Goal: Transaction & Acquisition: Purchase product/service

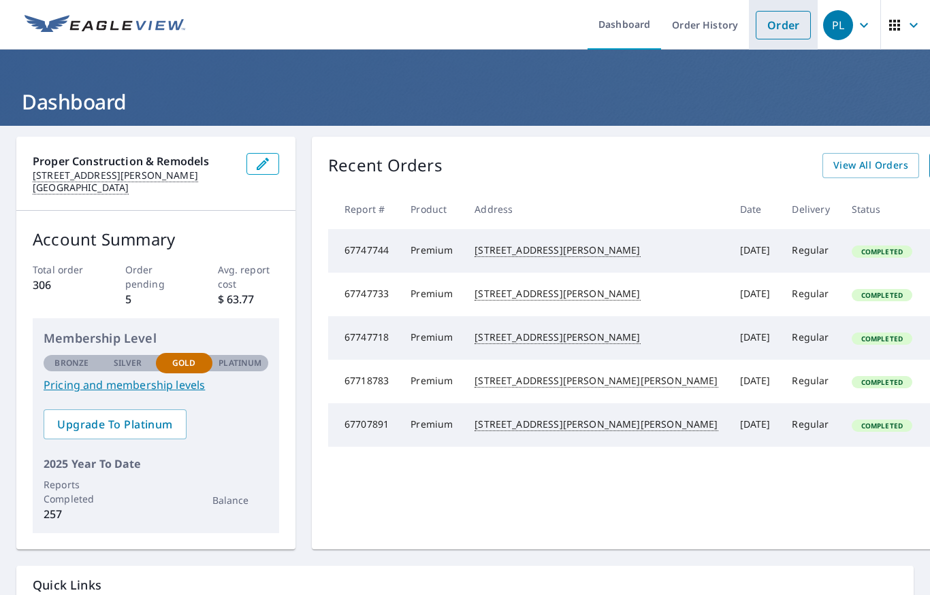
click at [779, 29] on link "Order" at bounding box center [782, 25] width 55 height 29
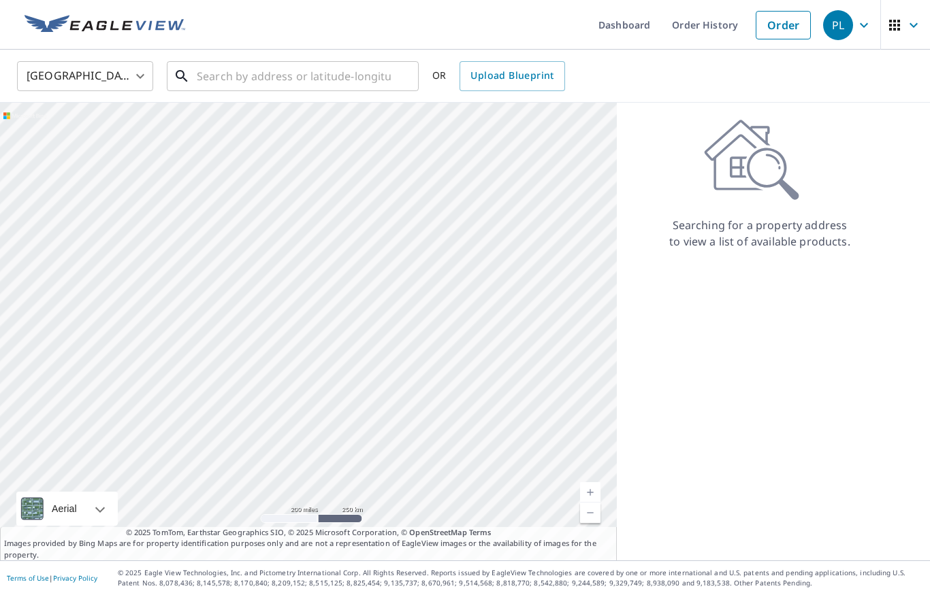
click at [366, 85] on input "text" at bounding box center [294, 76] width 194 height 38
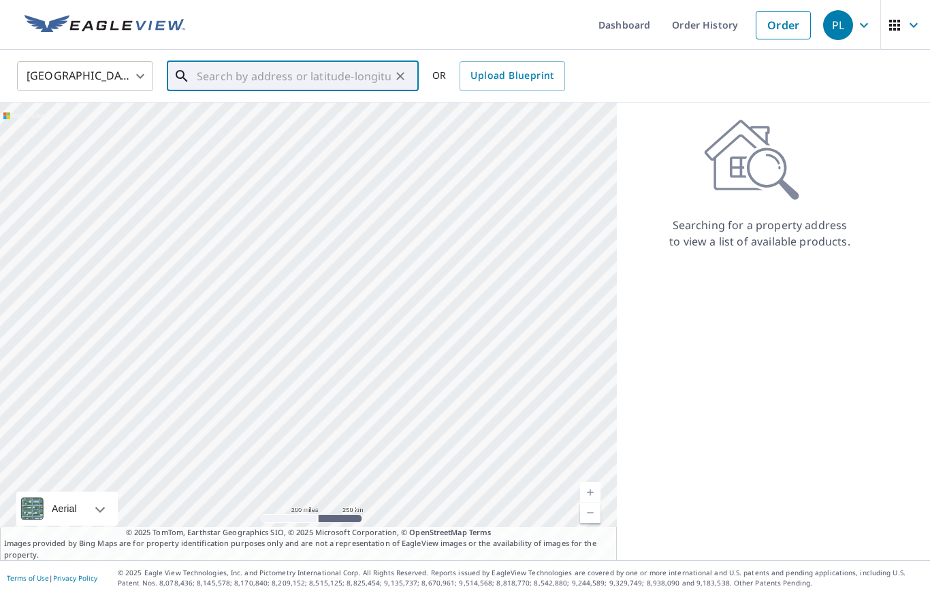
paste input "[STREET_ADDRESS][PERSON_NAME]"
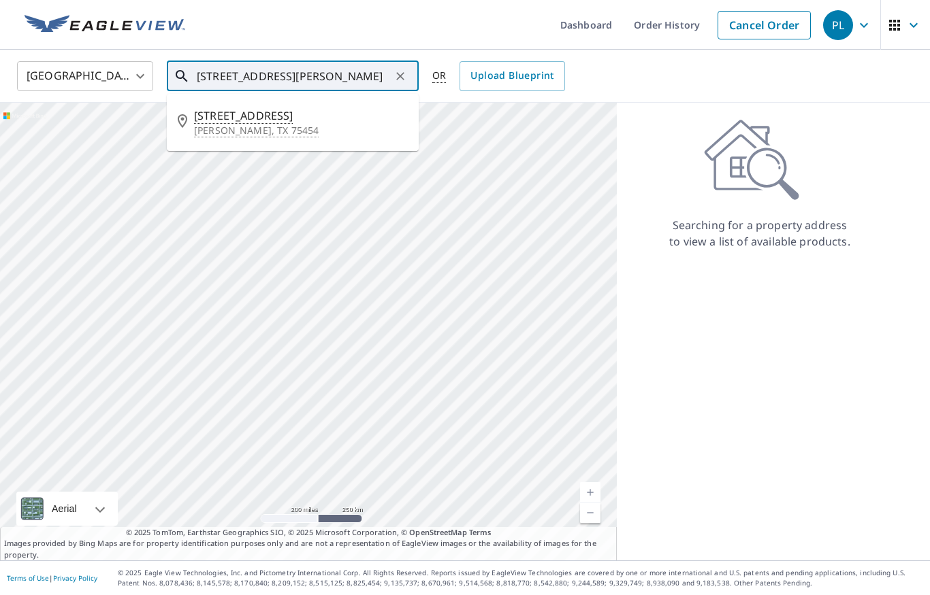
click at [227, 118] on span "[STREET_ADDRESS]" at bounding box center [301, 116] width 214 height 16
type input "[STREET_ADDRESS][PERSON_NAME]"
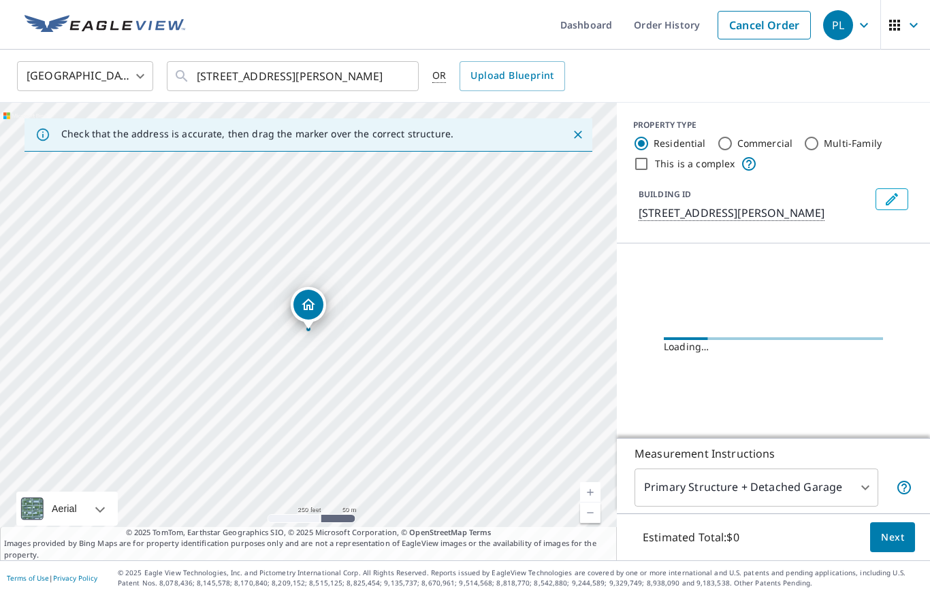
click at [808, 496] on body "PL PL Dashboard Order History Cancel Order PL [GEOGRAPHIC_DATA] [GEOGRAPHIC_DAT…" at bounding box center [465, 297] width 930 height 595
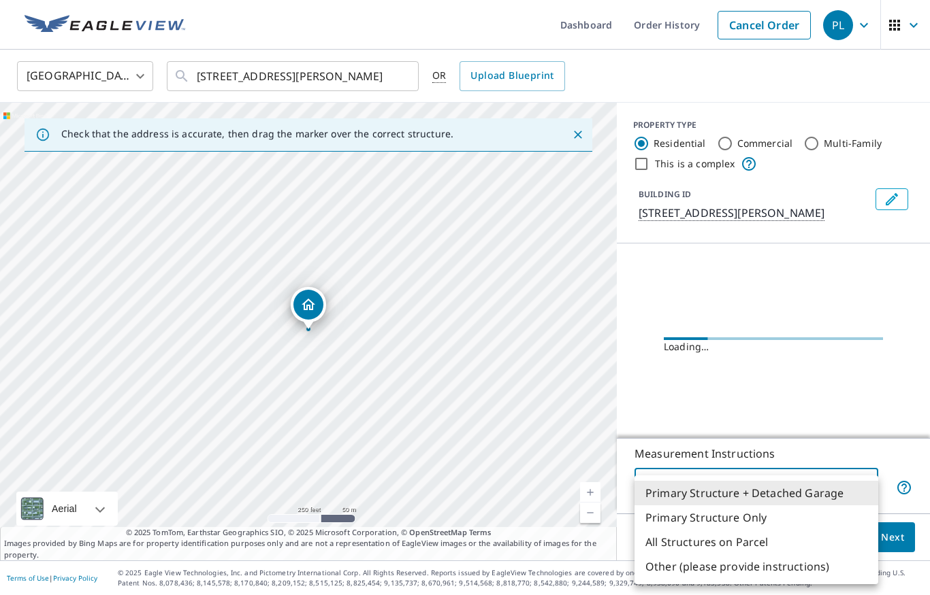
click at [774, 520] on li "Primary Structure Only" at bounding box center [756, 518] width 244 height 24
type input "2"
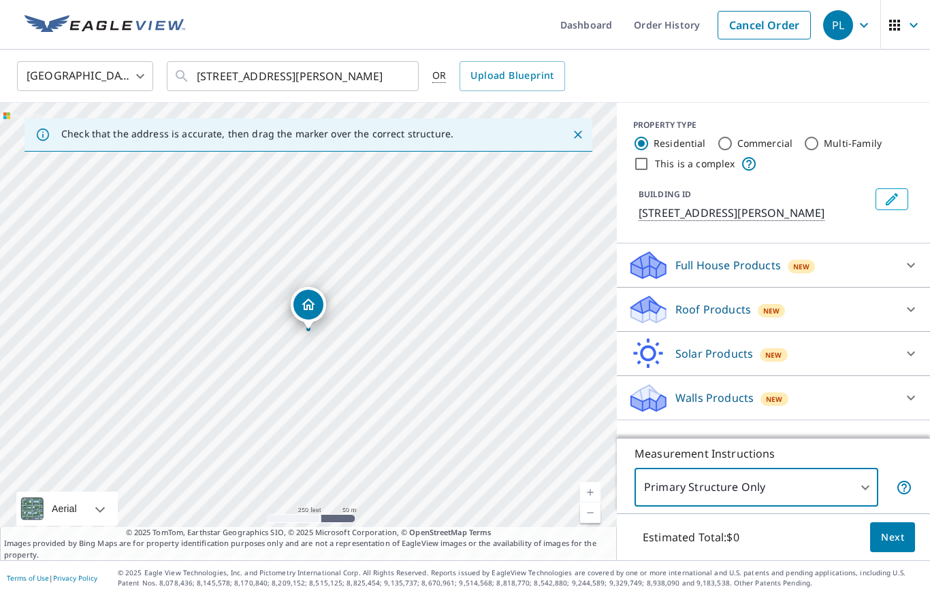
click at [823, 311] on div "Roof Products New" at bounding box center [760, 310] width 267 height 32
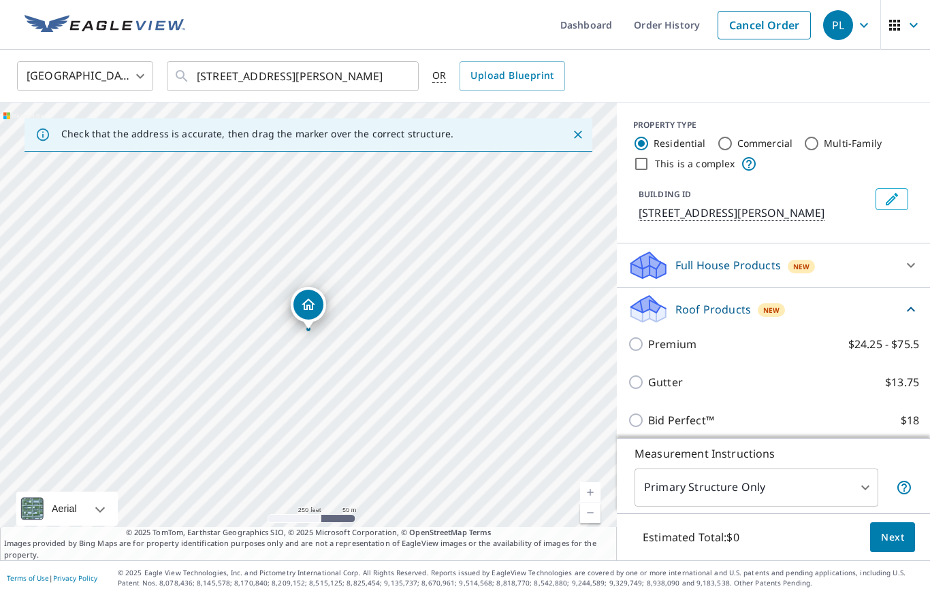
click at [668, 350] on p "Premium" at bounding box center [672, 344] width 48 height 16
click at [648, 350] on input "Premium $24.25 - $75.5" at bounding box center [637, 344] width 20 height 16
checkbox input "true"
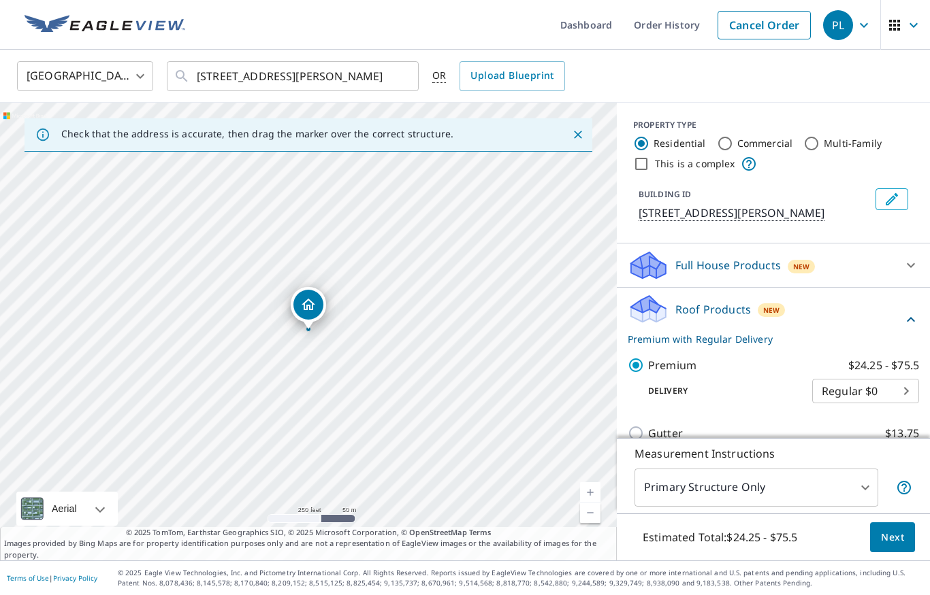
click at [884, 546] on button "Next" at bounding box center [892, 538] width 45 height 31
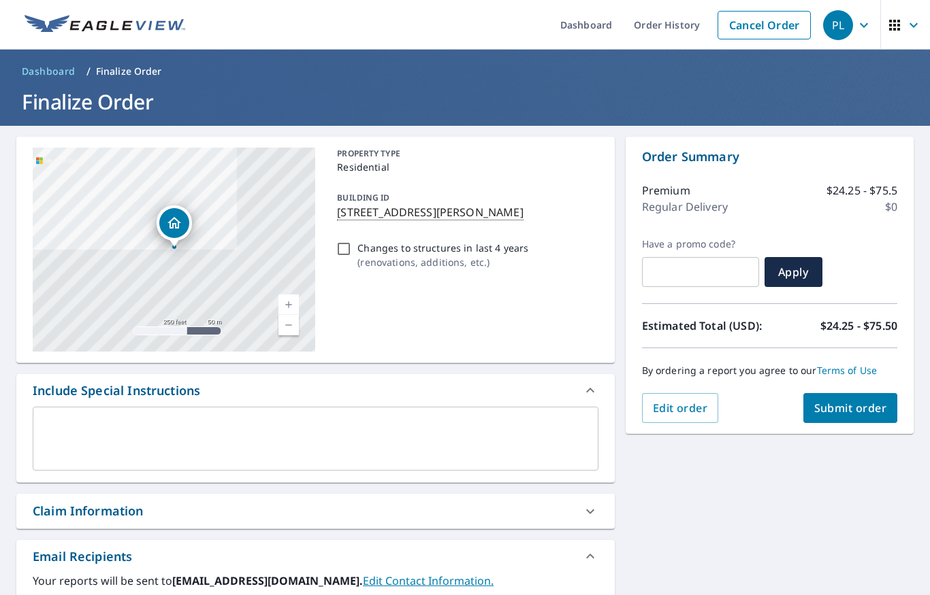
click at [853, 409] on span "Submit order" at bounding box center [850, 408] width 73 height 15
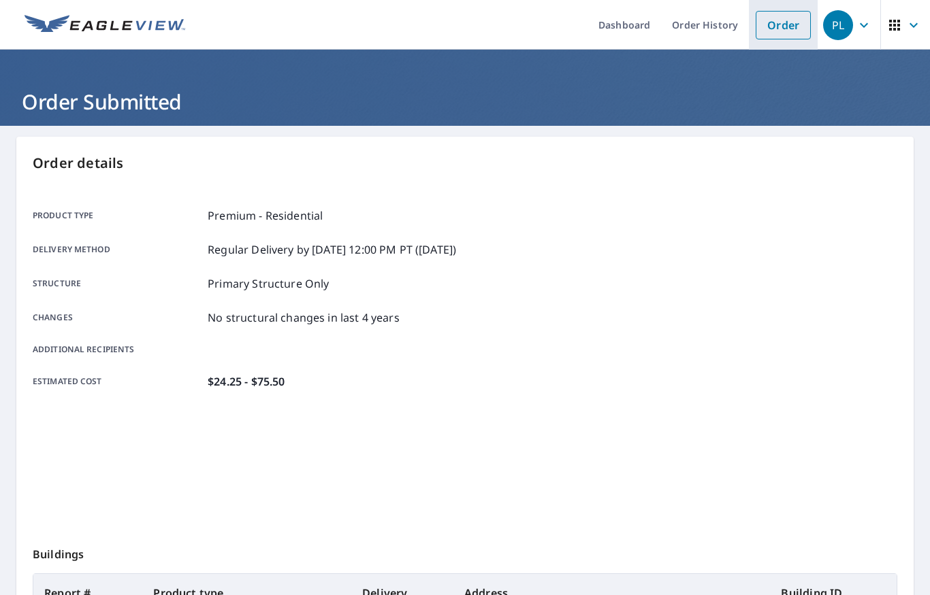
click at [783, 20] on link "Order" at bounding box center [782, 25] width 55 height 29
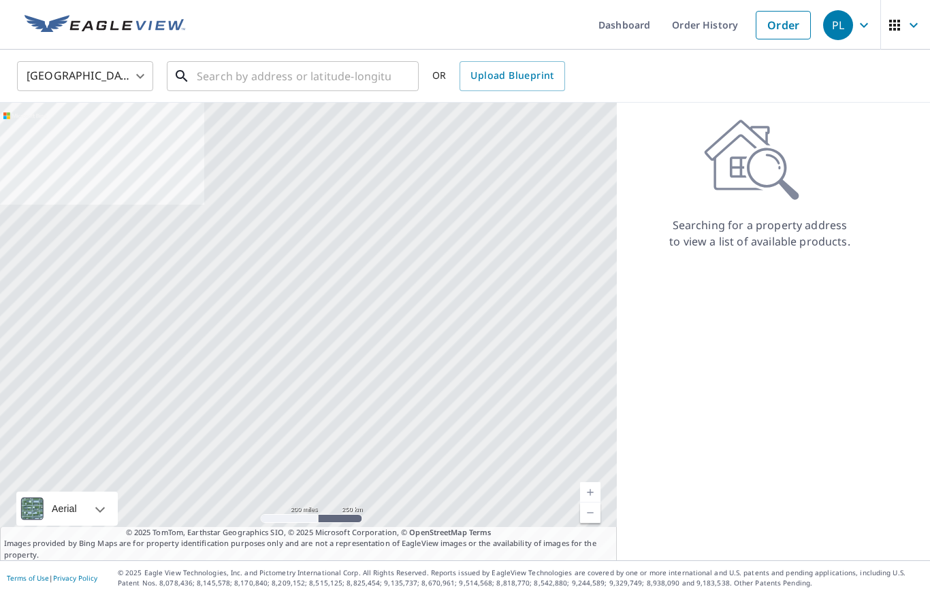
click at [337, 90] on input "text" at bounding box center [294, 76] width 194 height 38
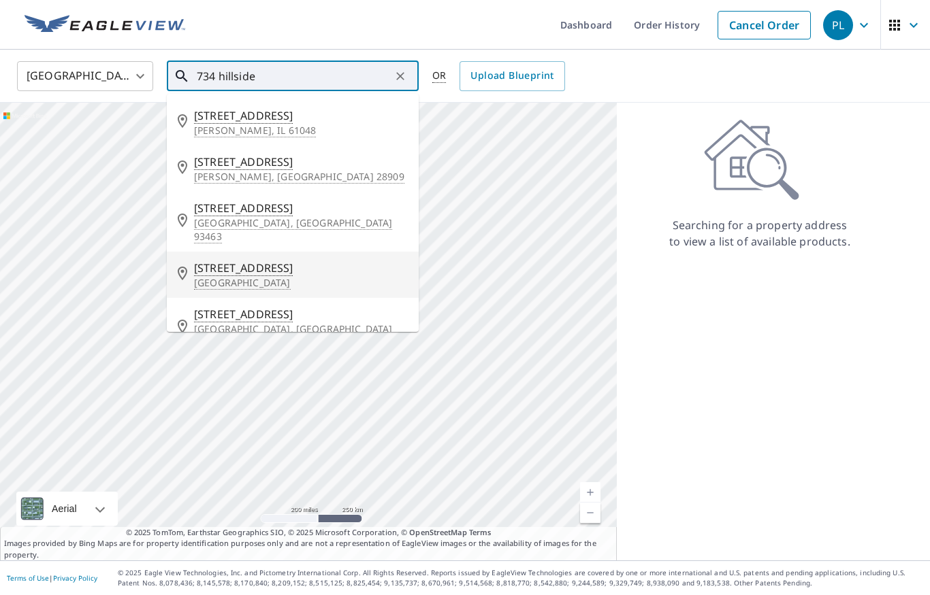
click at [250, 276] on p "[GEOGRAPHIC_DATA]" at bounding box center [301, 283] width 214 height 14
type input "[STREET_ADDRESS][PERSON_NAME]"
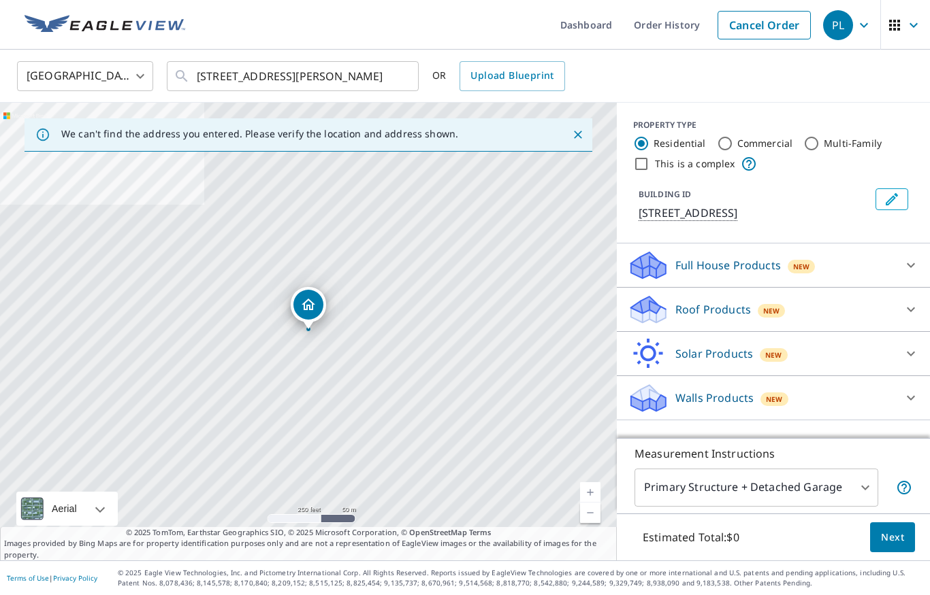
click at [811, 493] on body "PL PL Dashboard Order History Cancel Order PL [GEOGRAPHIC_DATA] [GEOGRAPHIC_DAT…" at bounding box center [465, 297] width 930 height 595
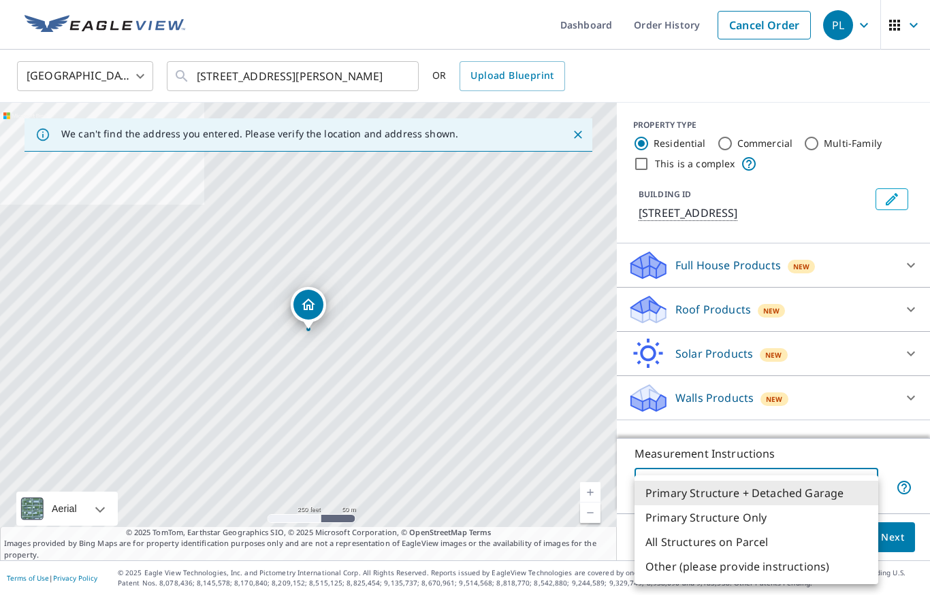
click at [756, 521] on li "Primary Structure Only" at bounding box center [756, 518] width 244 height 24
type input "2"
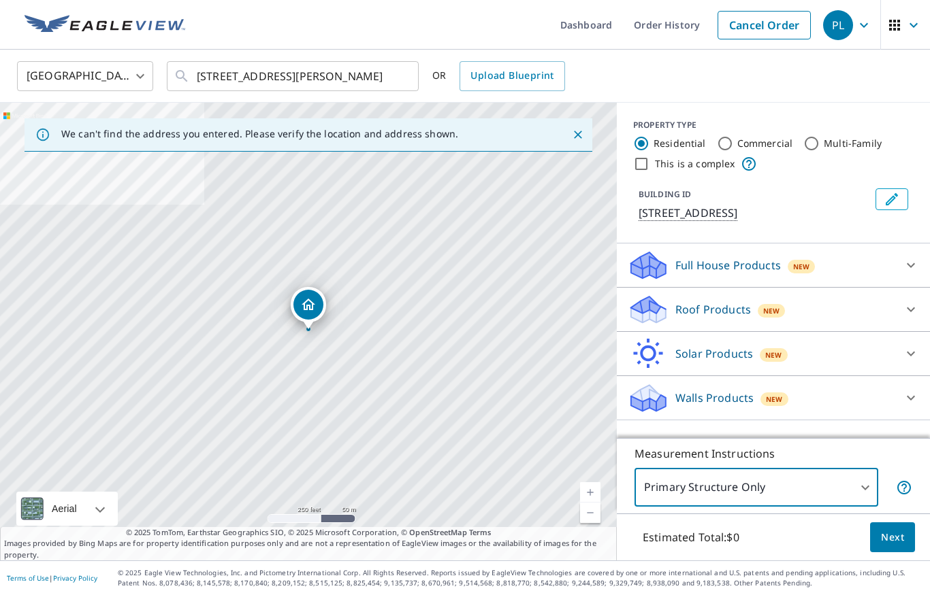
click at [826, 318] on div "Roof Products New" at bounding box center [760, 310] width 267 height 32
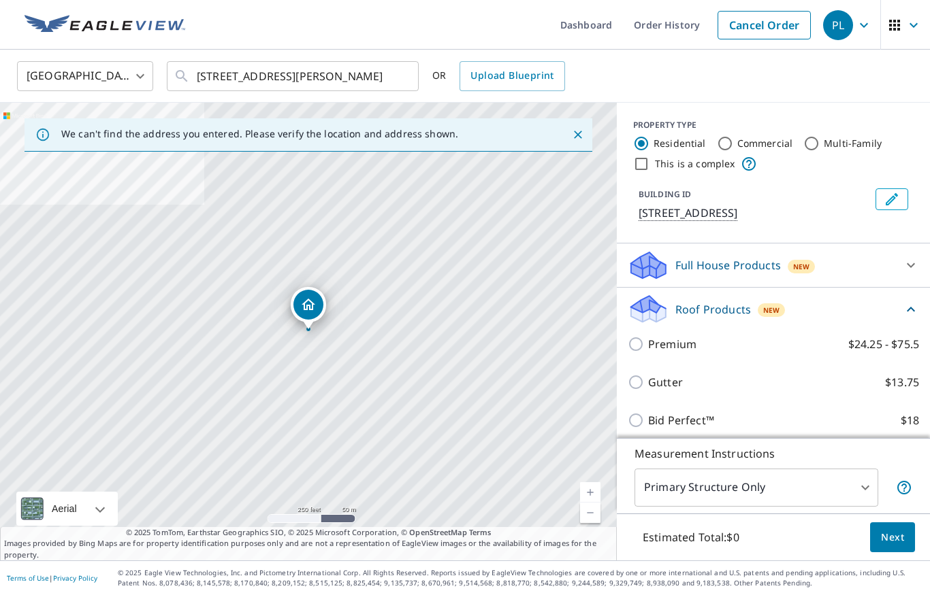
click at [684, 346] on p "Premium" at bounding box center [672, 344] width 48 height 16
click at [648, 346] on input "Premium $24.25 - $75.5" at bounding box center [637, 344] width 20 height 16
checkbox input "true"
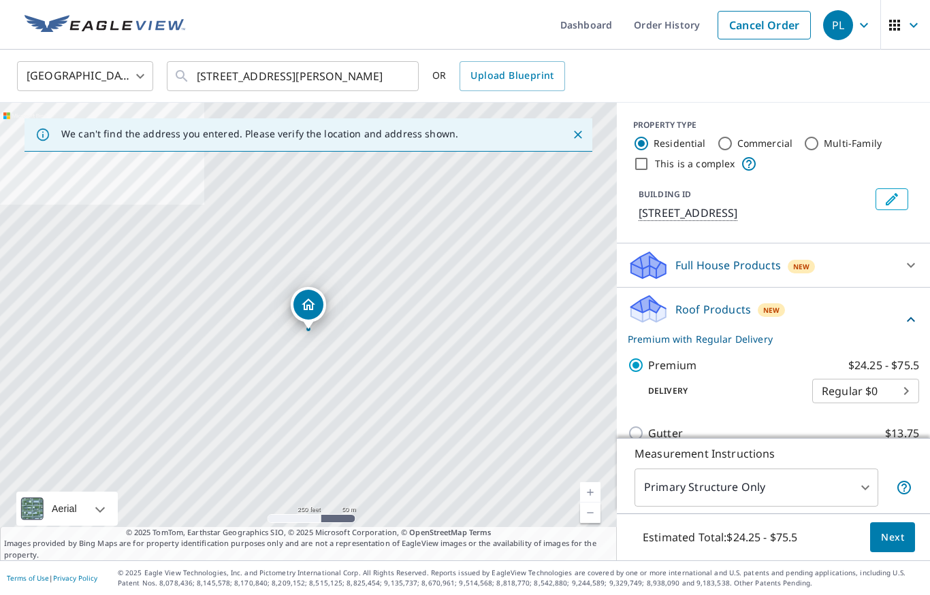
click at [891, 538] on span "Next" at bounding box center [892, 537] width 23 height 17
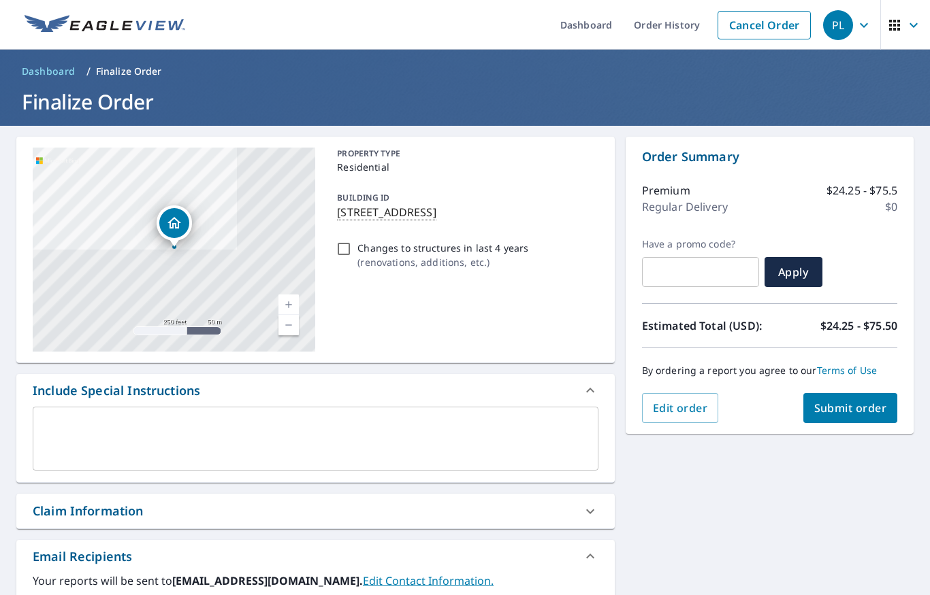
click at [857, 414] on span "Submit order" at bounding box center [850, 408] width 73 height 15
